Goal: Obtain resource: Obtain resource

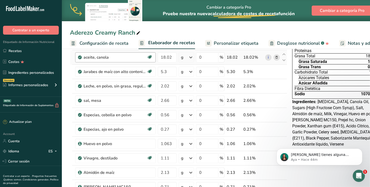
scroll to position [0, 80]
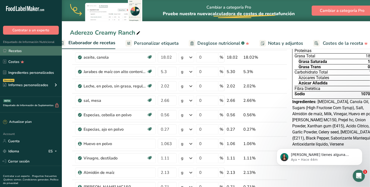
click at [36, 49] on link "Recetas" at bounding box center [31, 51] width 62 height 10
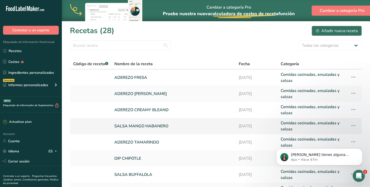
click at [131, 124] on link "SALSA MANGO HABANERO" at bounding box center [173, 126] width 118 height 12
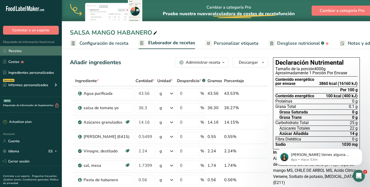
click at [20, 49] on link "Recetas" at bounding box center [31, 51] width 62 height 10
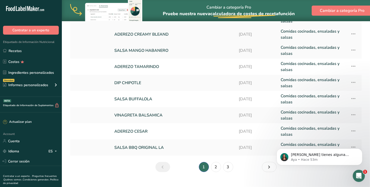
scroll to position [76, 0]
click at [146, 113] on link "VINAGRETA BALSAMICA" at bounding box center [173, 115] width 118 height 12
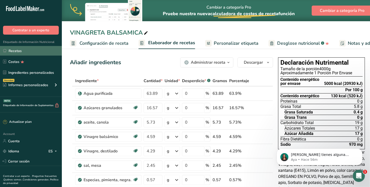
click at [13, 50] on link "Recetas" at bounding box center [31, 51] width 62 height 10
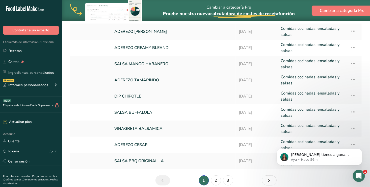
scroll to position [76, 0]
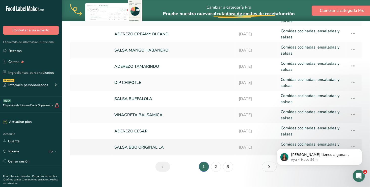
click at [142, 143] on link "SALSA BBQ ORIGINAL LA" at bounding box center [173, 147] width 118 height 12
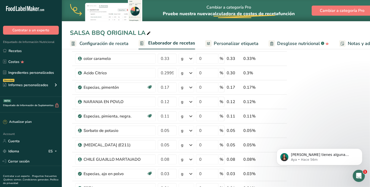
drag, startPoint x: 328, startPoint y: 186, endPoint x: 341, endPoint y: 187, distance: 13.4
click at [341, 186] on html ".a-20{fill:#fff;} Contratar a un experto Etiquetado de Información Nutricional …" at bounding box center [185, 131] width 370 height 590
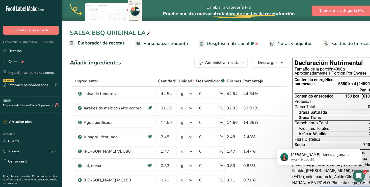
scroll to position [0, 84]
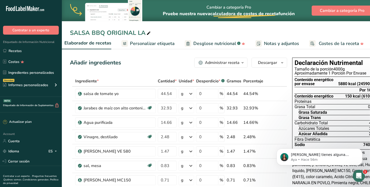
click at [346, 102] on div "Proteínas 1 g" at bounding box center [335, 101] width 82 height 5
copy section "1 g"
click at [272, 65] on span "Descargar" at bounding box center [267, 63] width 19 height 6
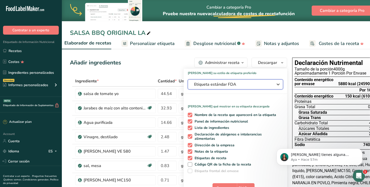
click at [274, 84] on div "Etiqueta estándar FDA" at bounding box center [235, 84] width 83 height 6
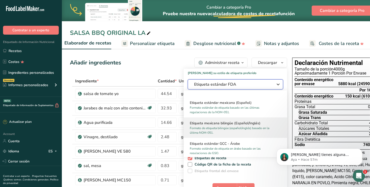
scroll to position [328, 0]
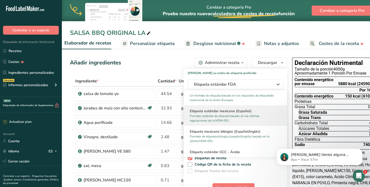
click at [235, 114] on p "Formato estándar de etiqueta basado en las últimas regulaciones de la NOM-051." at bounding box center [233, 118] width 87 height 9
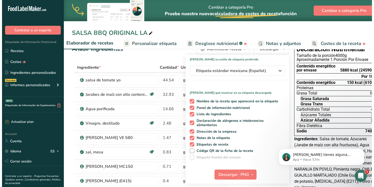
scroll to position [50, 0]
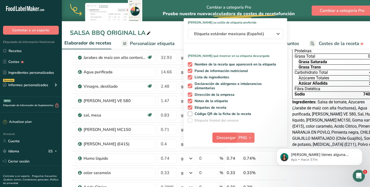
click at [226, 139] on span "Descargar" at bounding box center [226, 137] width 19 height 6
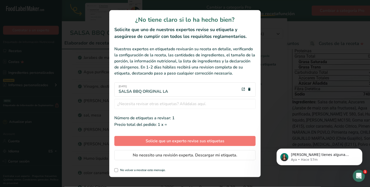
scroll to position [0, 80]
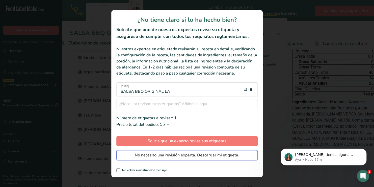
click at [182, 156] on span "No necesito una revisión experta. Descargar mi etiqueta." at bounding box center [187, 155] width 104 height 6
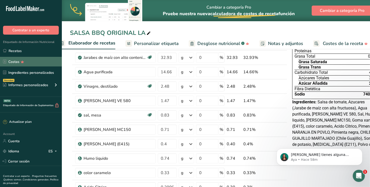
drag, startPoint x: 19, startPoint y: 48, endPoint x: 48, endPoint y: 63, distance: 32.2
click at [19, 48] on link "Recetas" at bounding box center [31, 51] width 62 height 10
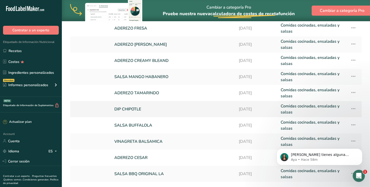
scroll to position [50, 0]
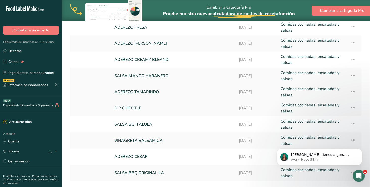
click at [148, 94] on link "ADEREZO TAMARINDO" at bounding box center [173, 92] width 118 height 12
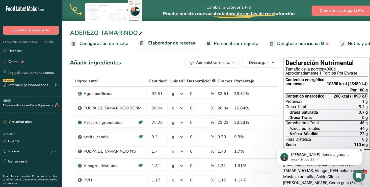
click at [360, 149] on icon "Dismiss notification" at bounding box center [360, 150] width 2 height 2
